Goal: Navigation & Orientation: Understand site structure

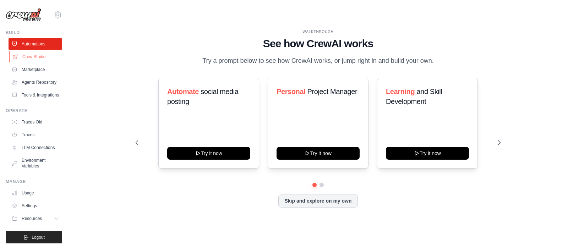
click at [25, 55] on link "Crew Studio" at bounding box center [36, 56] width 54 height 11
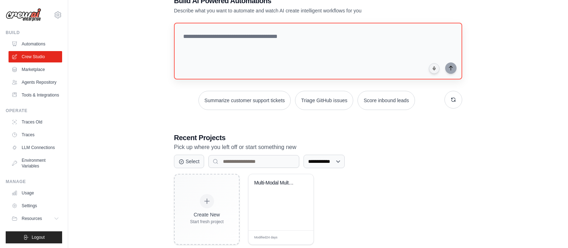
scroll to position [36, 0]
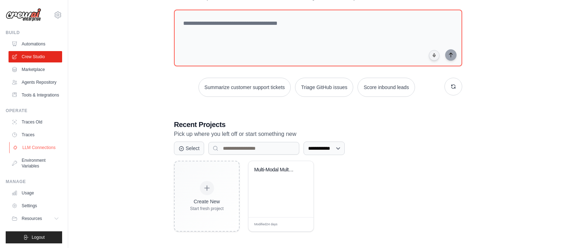
click at [37, 149] on link "LLM Connections" at bounding box center [36, 147] width 54 height 11
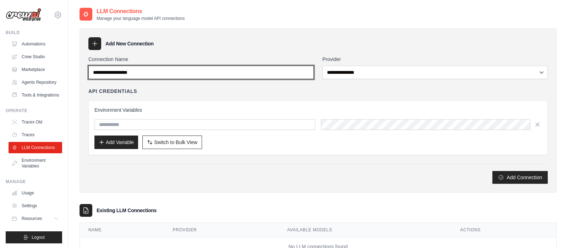
click at [154, 70] on input "Connection Name" at bounding box center [201, 72] width 226 height 13
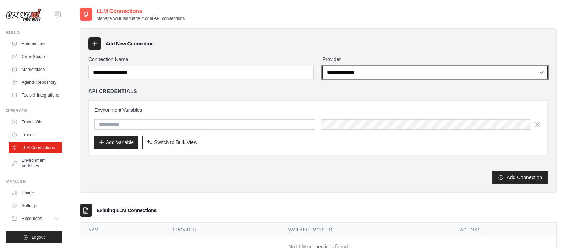
click at [323, 66] on select "**********" at bounding box center [436, 72] width 226 height 13
click at [351, 69] on select "**********" at bounding box center [436, 72] width 226 height 13
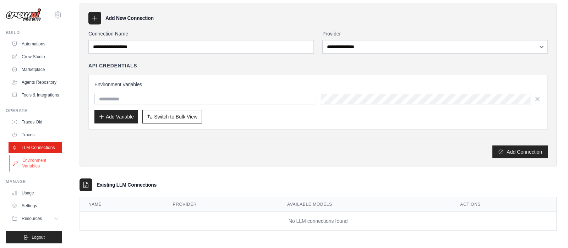
click at [26, 160] on link "Environment Variables" at bounding box center [36, 163] width 54 height 17
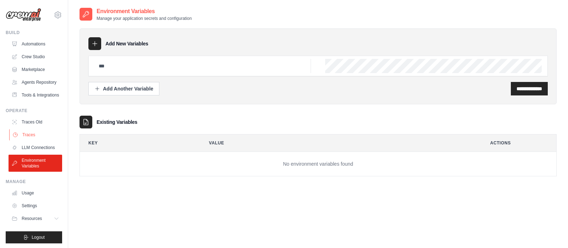
click at [26, 135] on link "Traces" at bounding box center [36, 134] width 54 height 11
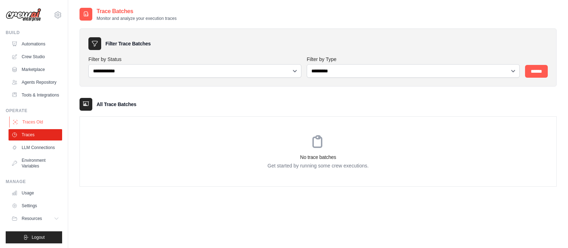
click at [27, 125] on link "Traces Old" at bounding box center [36, 122] width 54 height 11
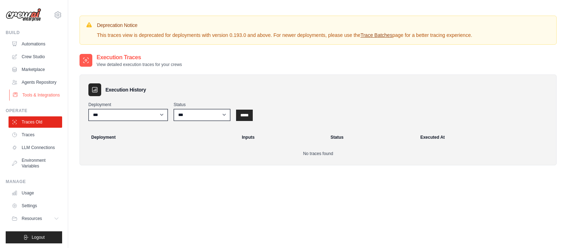
click at [42, 93] on link "Tools & Integrations" at bounding box center [36, 95] width 54 height 11
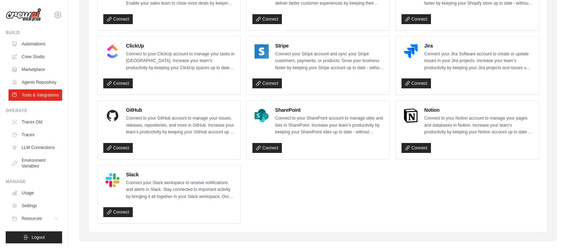
scroll to position [387, 0]
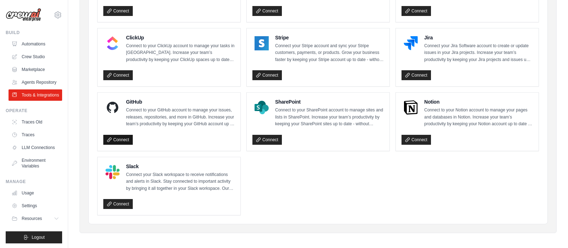
click at [117, 135] on link "Connect" at bounding box center [117, 140] width 29 height 10
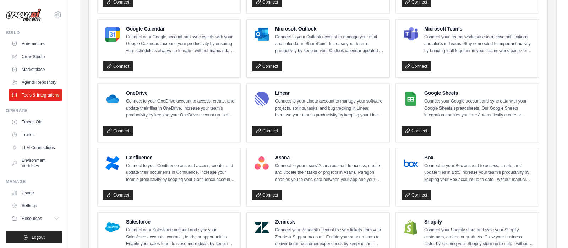
scroll to position [149, 0]
